Goal: Obtain resource: Obtain resource

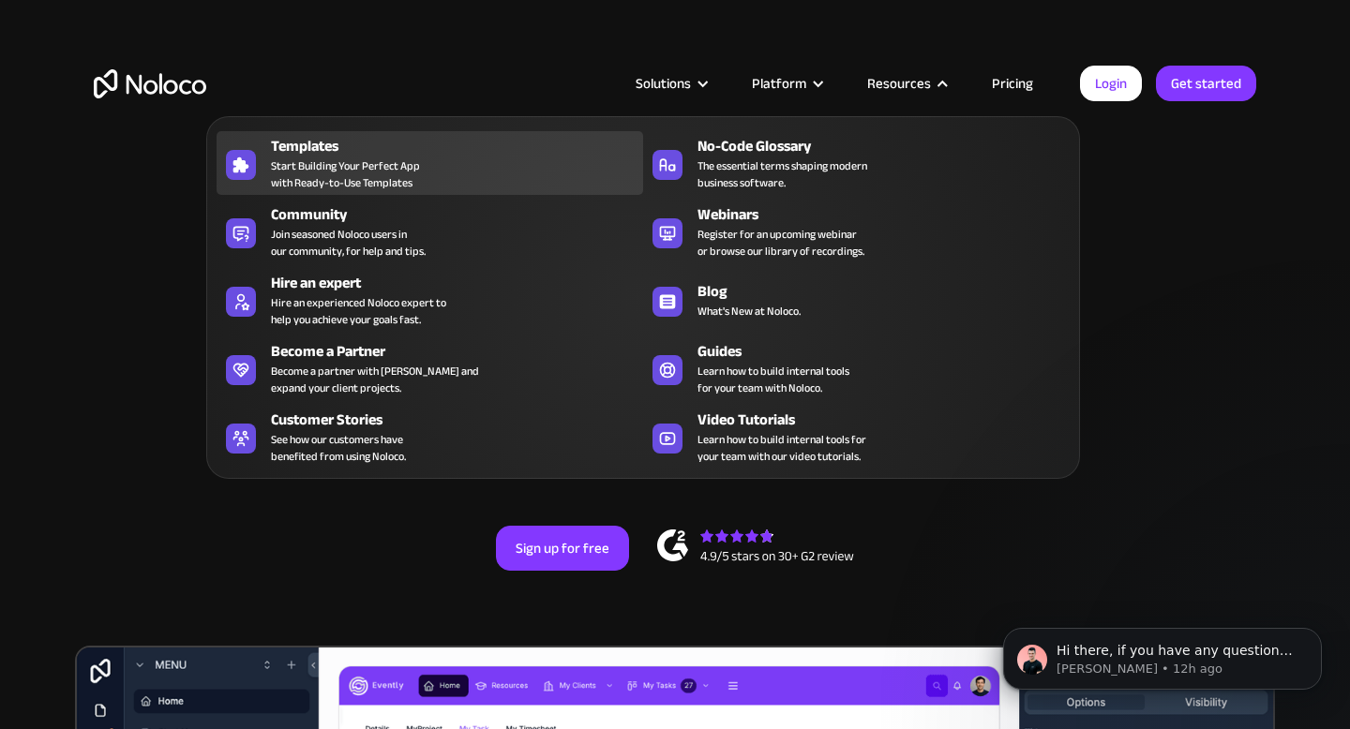
click at [322, 162] on span "Start Building Your Perfect App with Ready-to-Use Templates" at bounding box center [345, 175] width 149 height 34
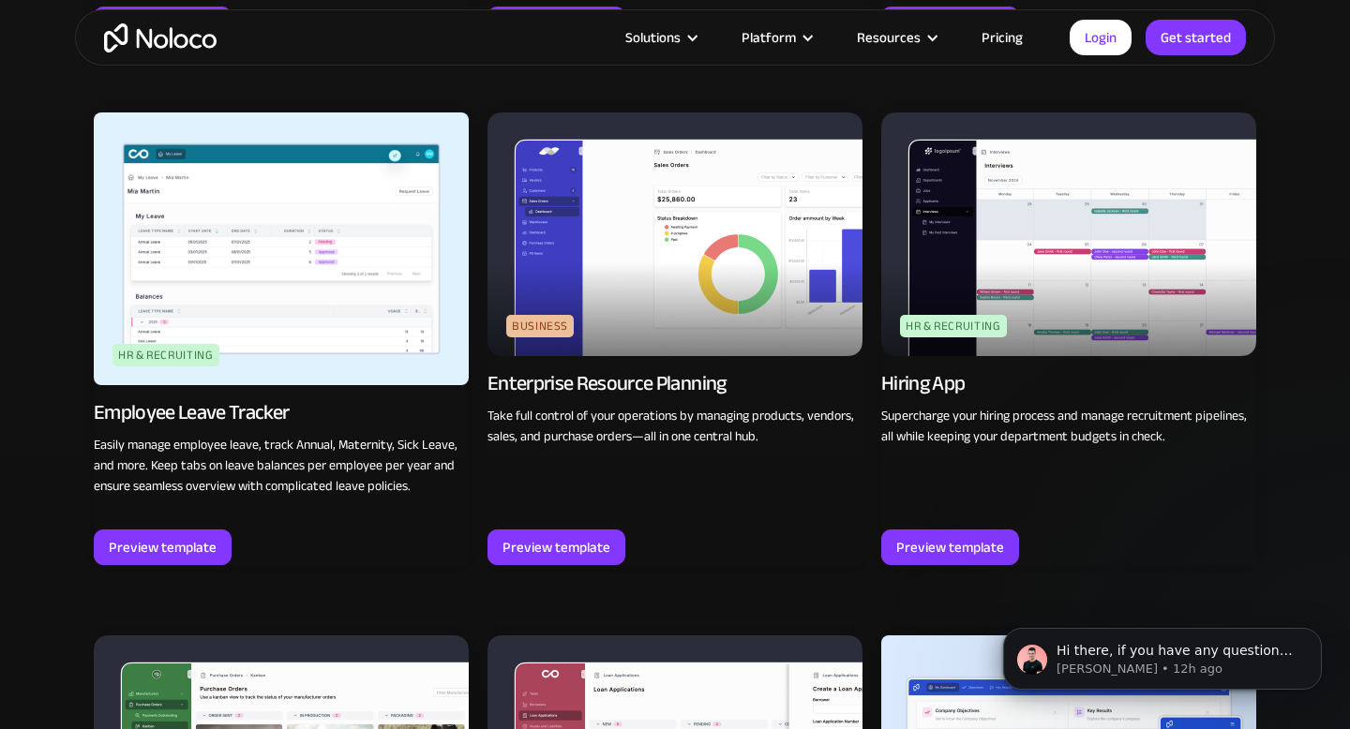
scroll to position [2351, 0]
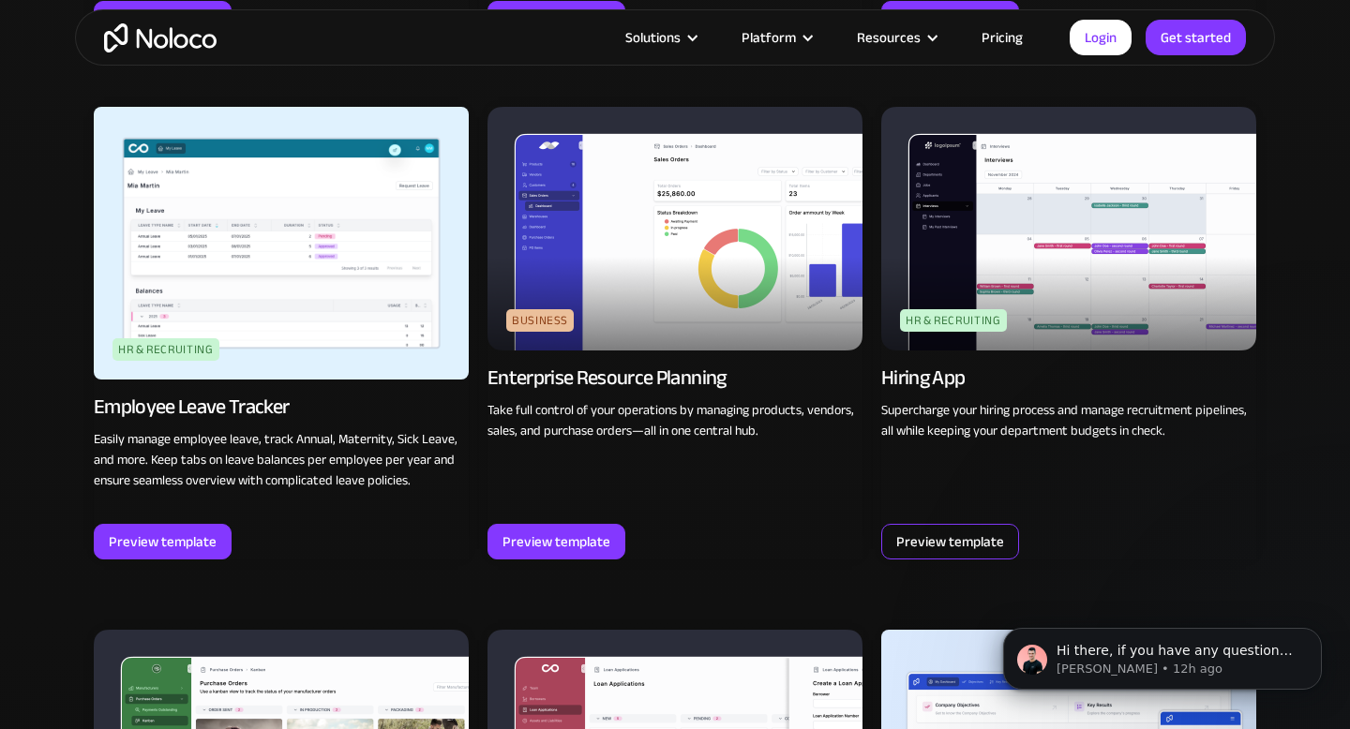
click at [956, 543] on div "Preview template" at bounding box center [950, 542] width 108 height 24
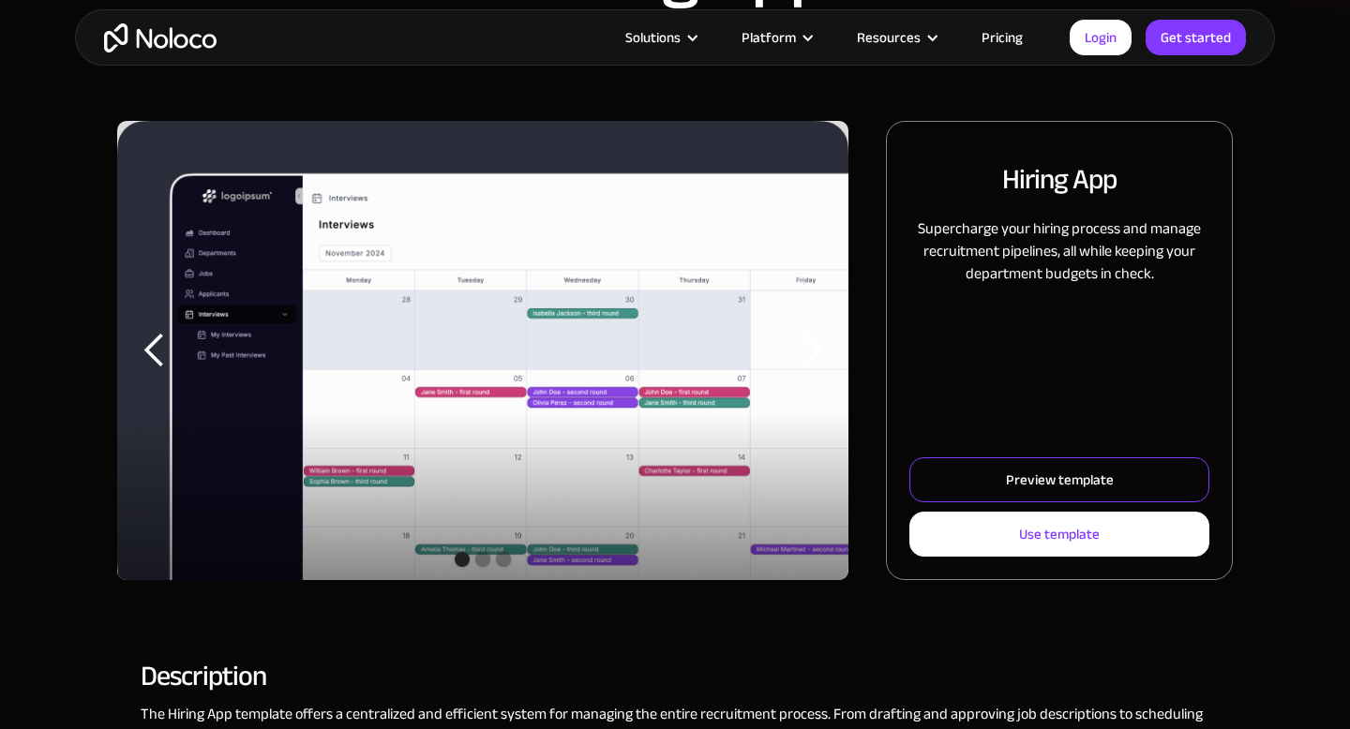
click at [967, 475] on link "Preview template" at bounding box center [1059, 480] width 300 height 45
